Goal: Task Accomplishment & Management: Manage account settings

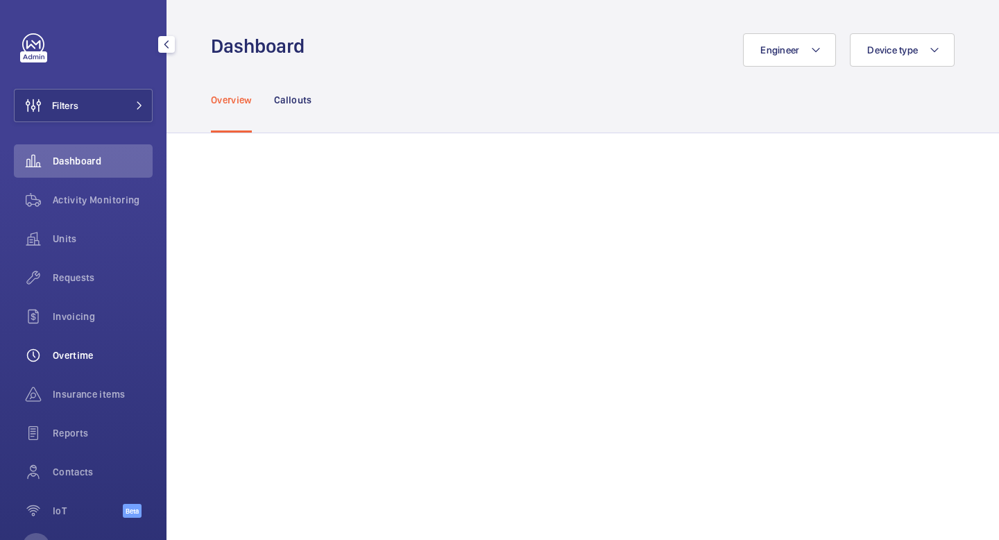
scroll to position [54, 0]
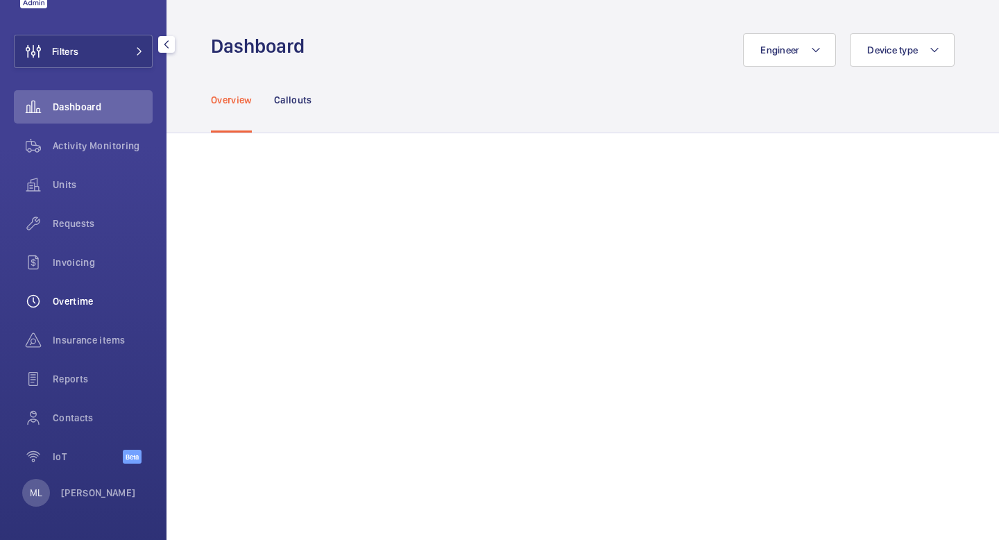
click at [81, 299] on span "Overtime" at bounding box center [103, 301] width 100 height 14
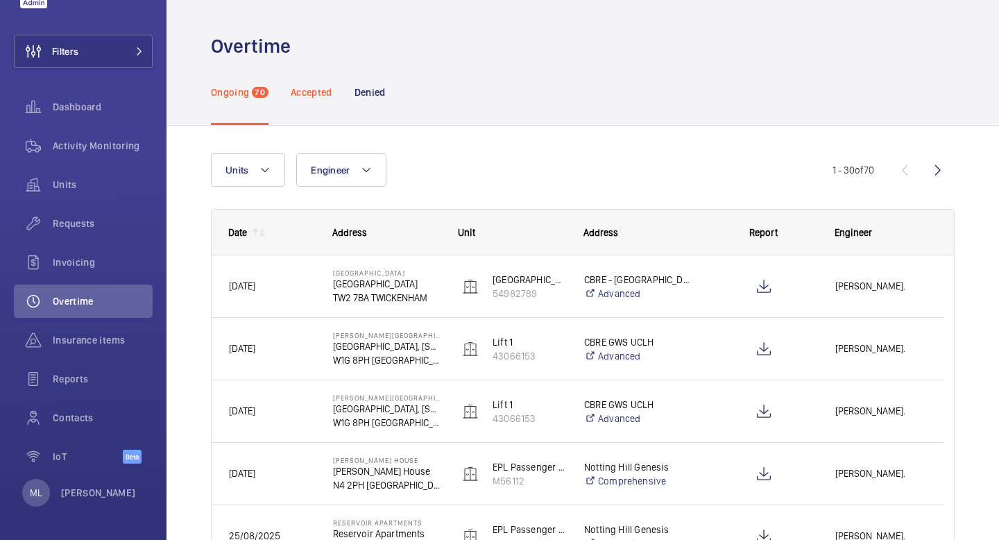
click at [319, 112] on div "Accepted" at bounding box center [312, 92] width 42 height 66
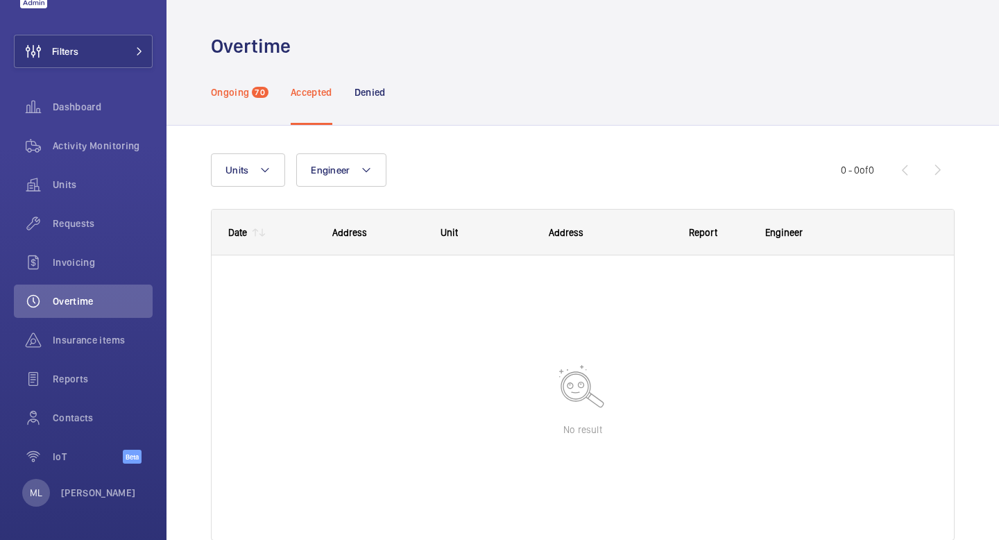
click at [241, 83] on div "Ongoing 70" at bounding box center [240, 92] width 58 height 66
